Goal: Task Accomplishment & Management: Manage account settings

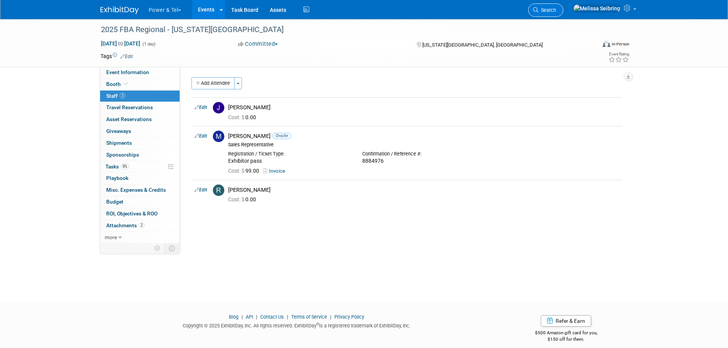
click at [538, 10] on icon at bounding box center [535, 9] width 5 height 5
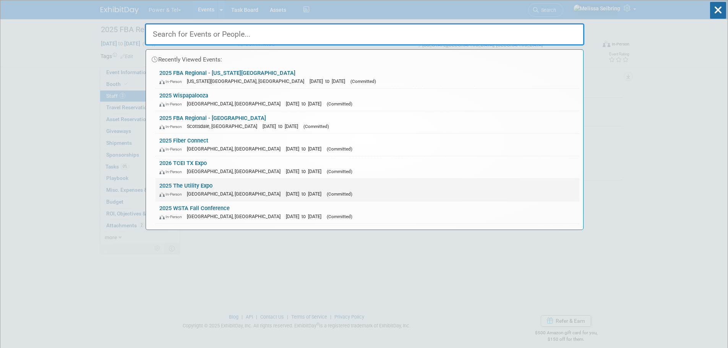
click at [206, 183] on link "2025 The Utility Expo In-Person Louisville, KY Oct 7, 2025 to Oct 9, 2025 (Comm…" at bounding box center [368, 190] width 424 height 22
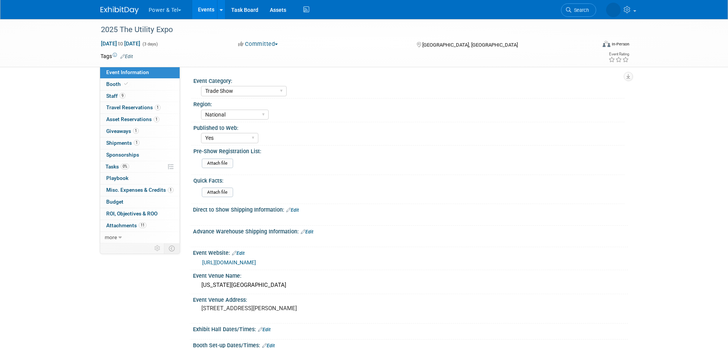
select select "Trade Show"
select select "National"
select select "Yes"
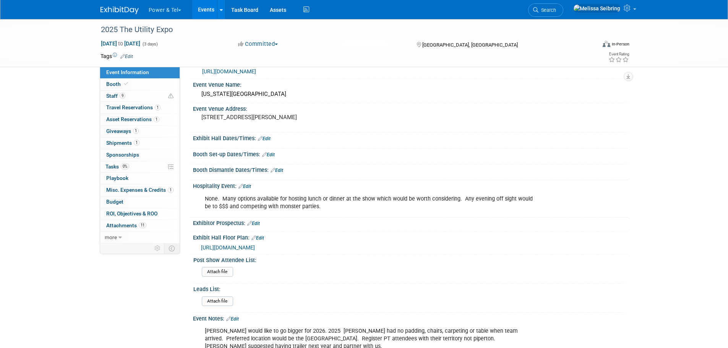
scroll to position [344, 0]
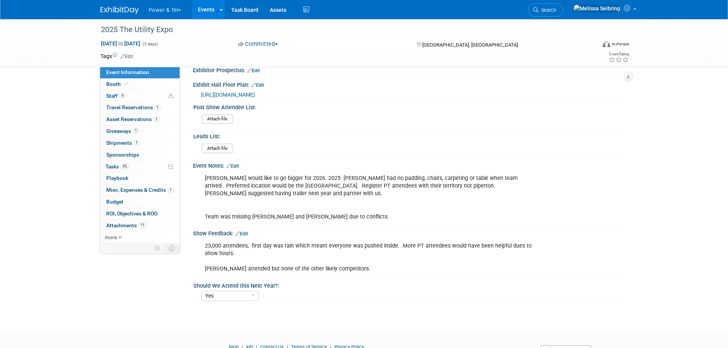
click at [237, 162] on div "Event Notes: Edit" at bounding box center [410, 165] width 435 height 10
click at [237, 165] on link "Edit" at bounding box center [232, 166] width 13 height 5
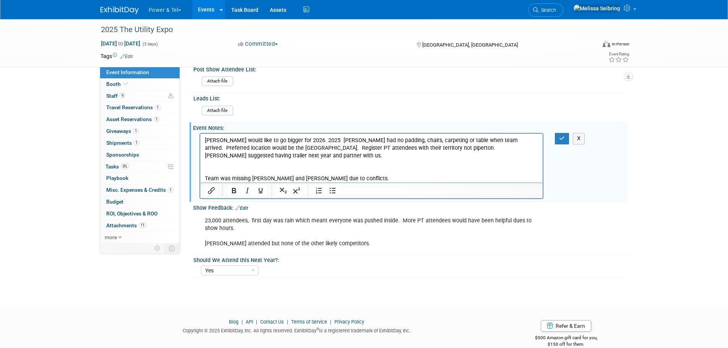
scroll to position [382, 0]
click at [350, 178] on p "[PERSON_NAME] would like to go bigger for 2026. 2025 [PERSON_NAME] had no paddi…" at bounding box center [371, 159] width 334 height 46
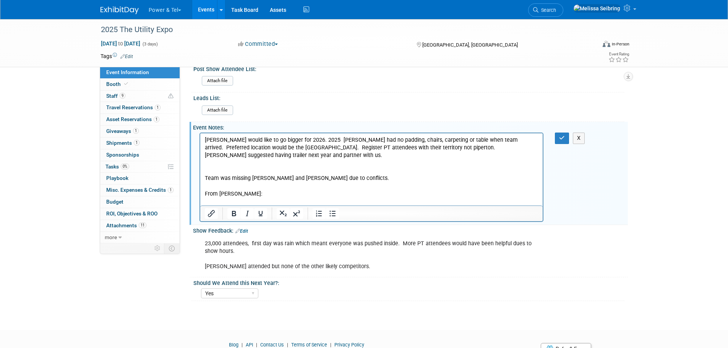
click at [298, 195] on p "From [PERSON_NAME]:" at bounding box center [371, 197] width 334 height 15
click at [329, 249] on div "23,000 attendees, first day was rain which meant everyone was pushed inside. Mo…" at bounding box center [371, 255] width 344 height 38
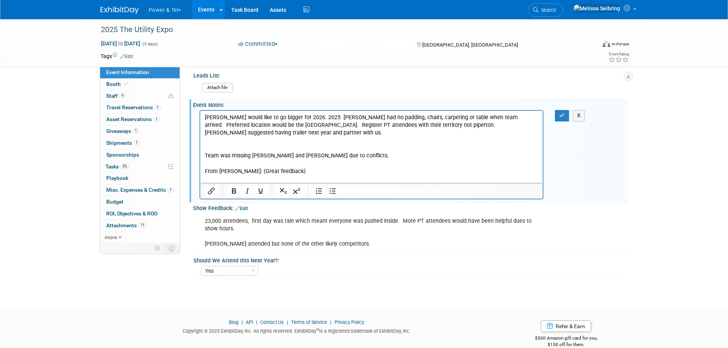
scroll to position [417, 0]
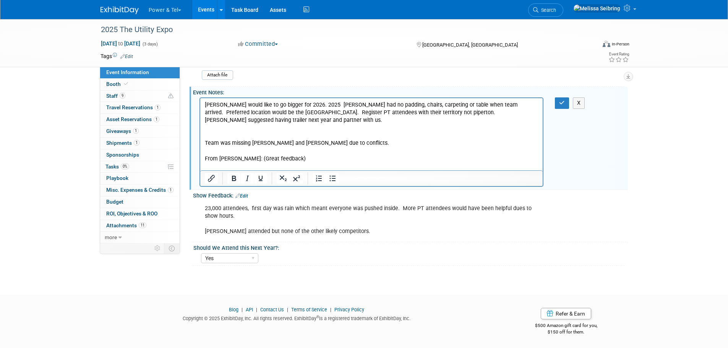
click at [288, 160] on p "From [PERSON_NAME]: (Great feedback)" at bounding box center [371, 162] width 334 height 15
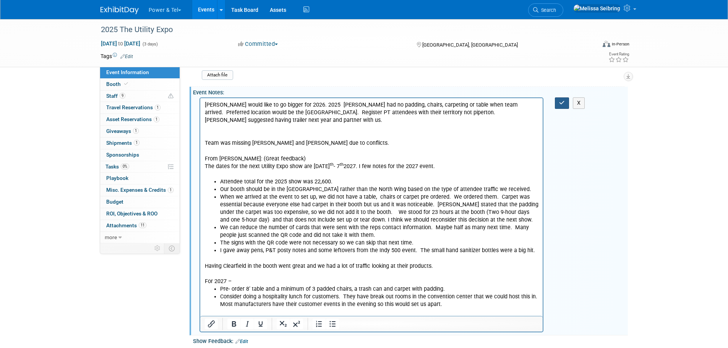
click at [559, 103] on icon "button" at bounding box center [562, 102] width 6 height 5
